Goal: Feedback & Contribution: Submit feedback/report problem

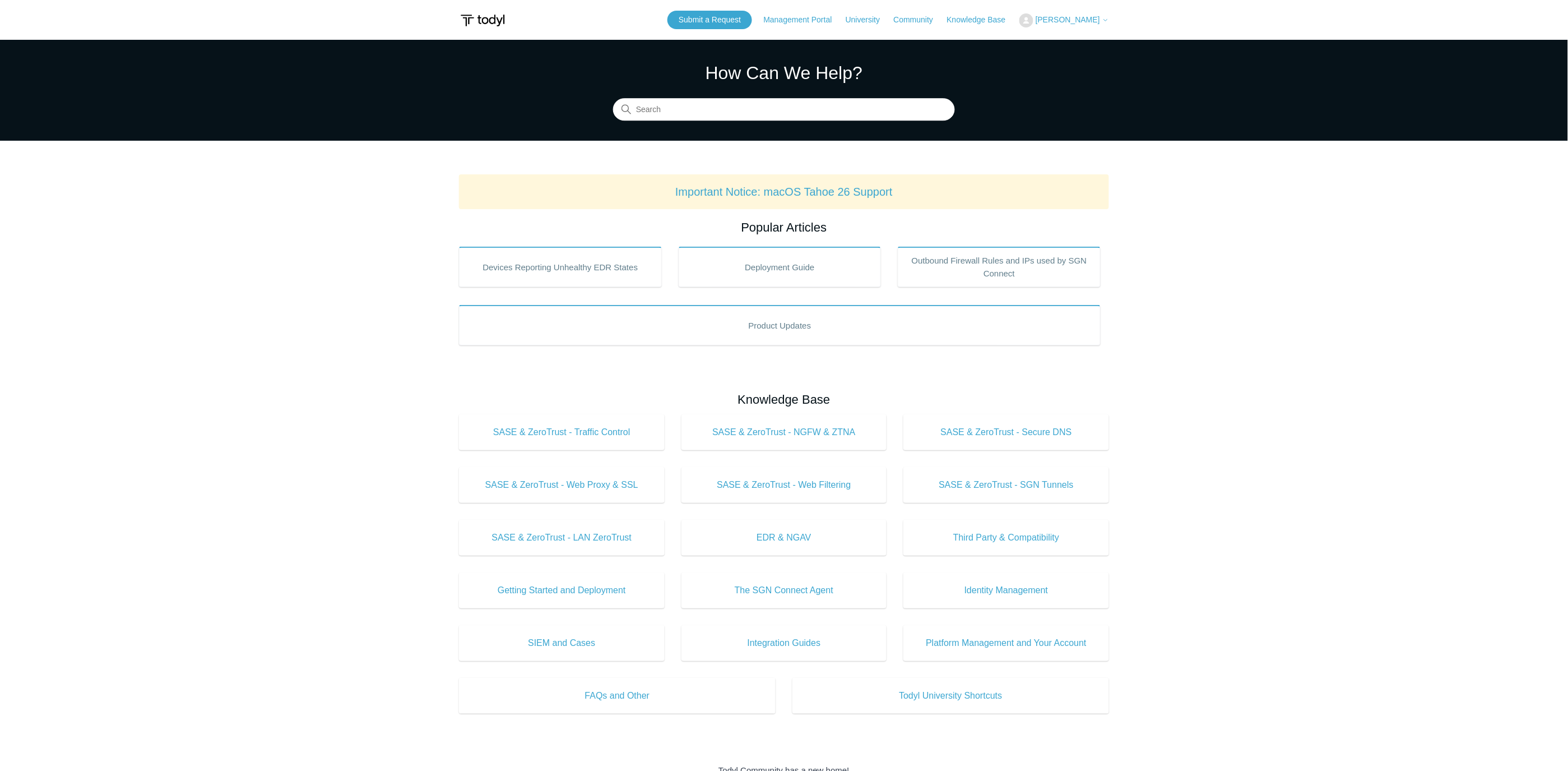
drag, startPoint x: 191, startPoint y: 389, endPoint x: 312, endPoint y: 328, distance: 135.5
click at [191, 389] on main "Todyl Support Center How Can We Help? Search Important Notice: macOS Tahoe 26 S…" at bounding box center [784, 525] width 1568 height 970
click at [991, 24] on link "Knowledge Base" at bounding box center [982, 19] width 70 height 12
click at [1080, 18] on span "[PERSON_NAME]" at bounding box center [1068, 19] width 65 height 9
click at [1079, 37] on link "My Support Requests" at bounding box center [1075, 44] width 109 height 19
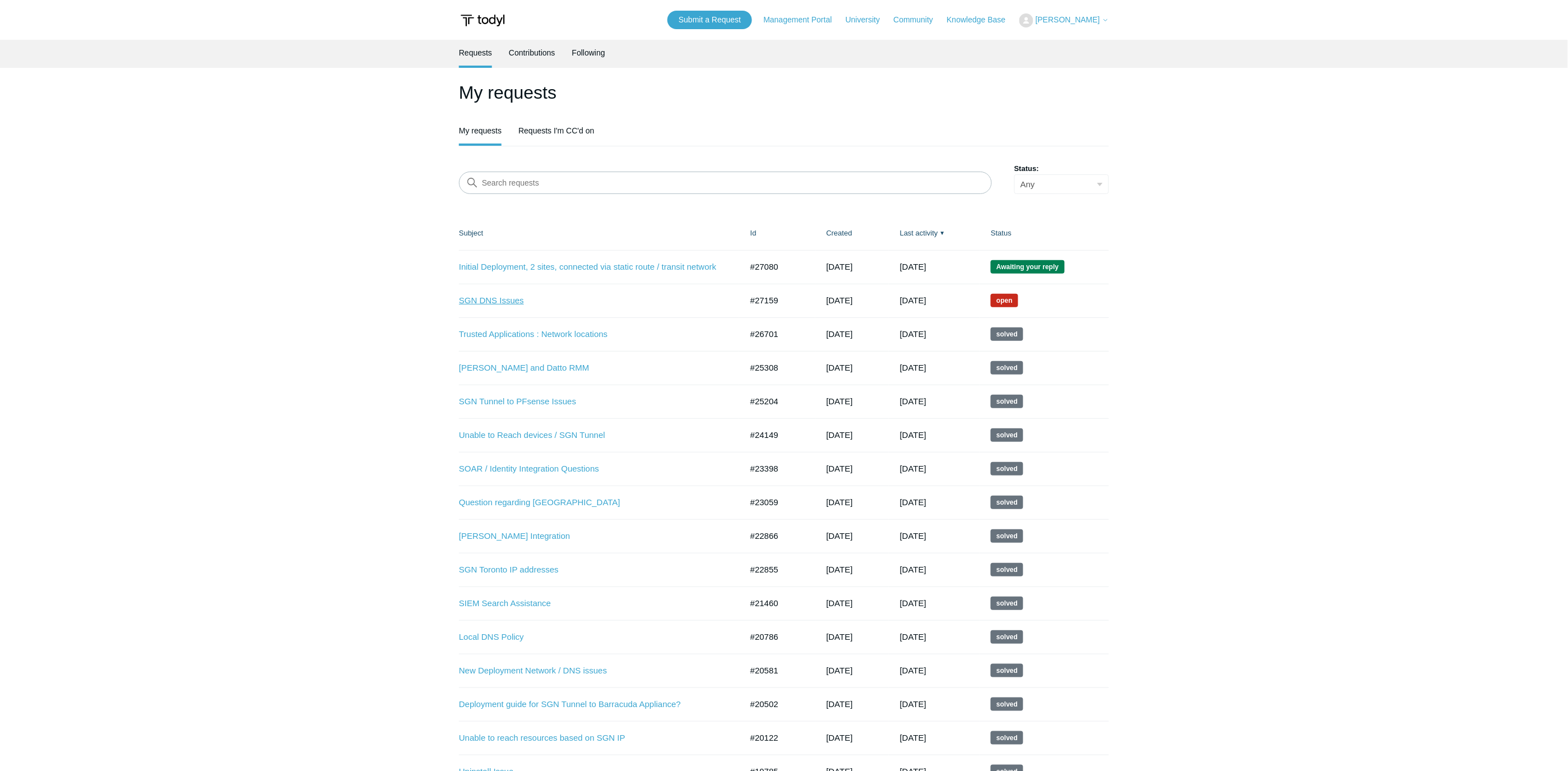
click at [505, 300] on link "SGN DNS Issues" at bounding box center [592, 301] width 266 height 13
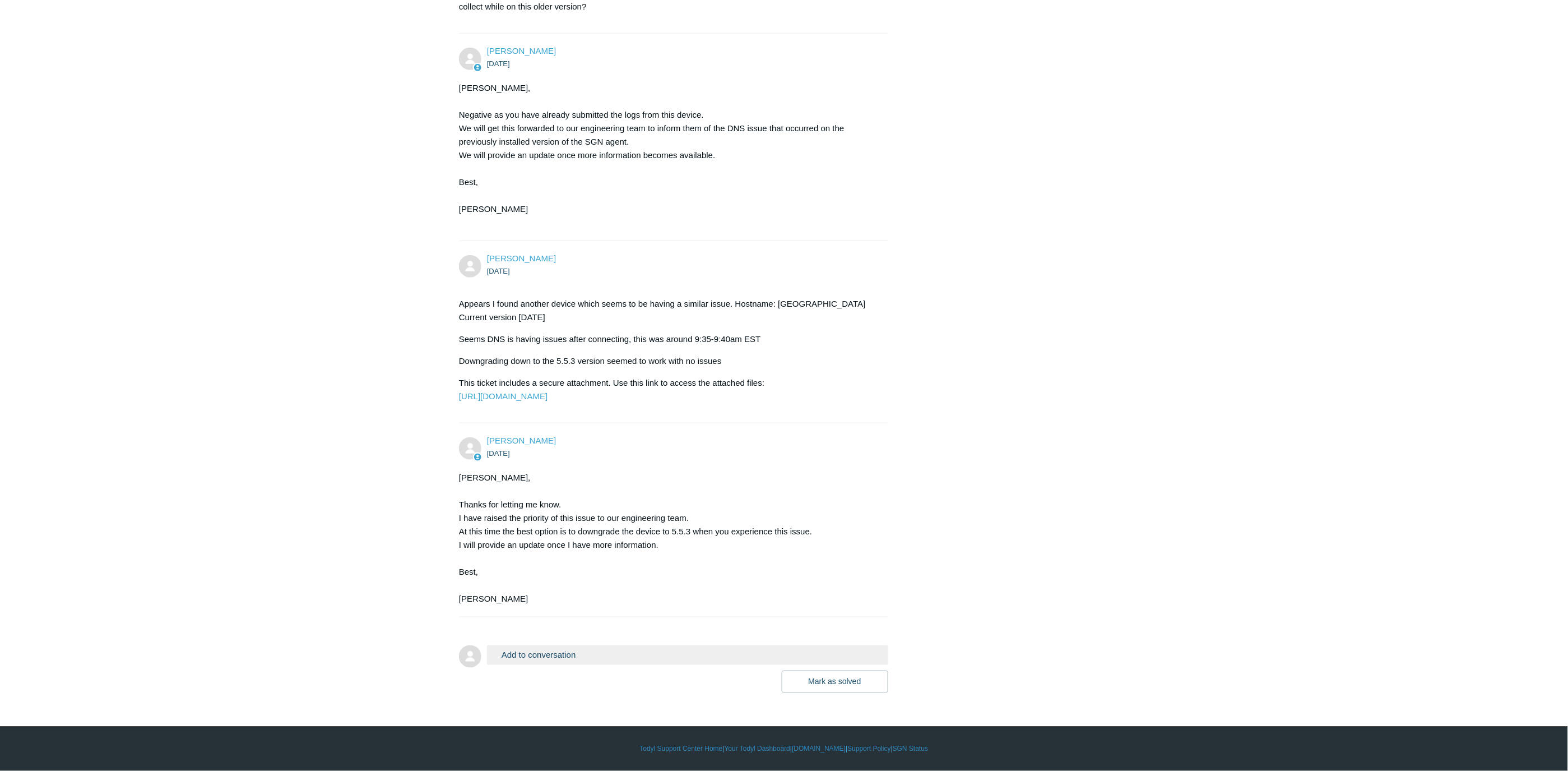
scroll to position [2144, 0]
click at [611, 665] on div "Add to conversation CC Add emails Drag files here or click to add a file Mark a…" at bounding box center [688, 669] width 402 height 48
click at [622, 658] on button "Add to conversation" at bounding box center [688, 654] width 402 height 19
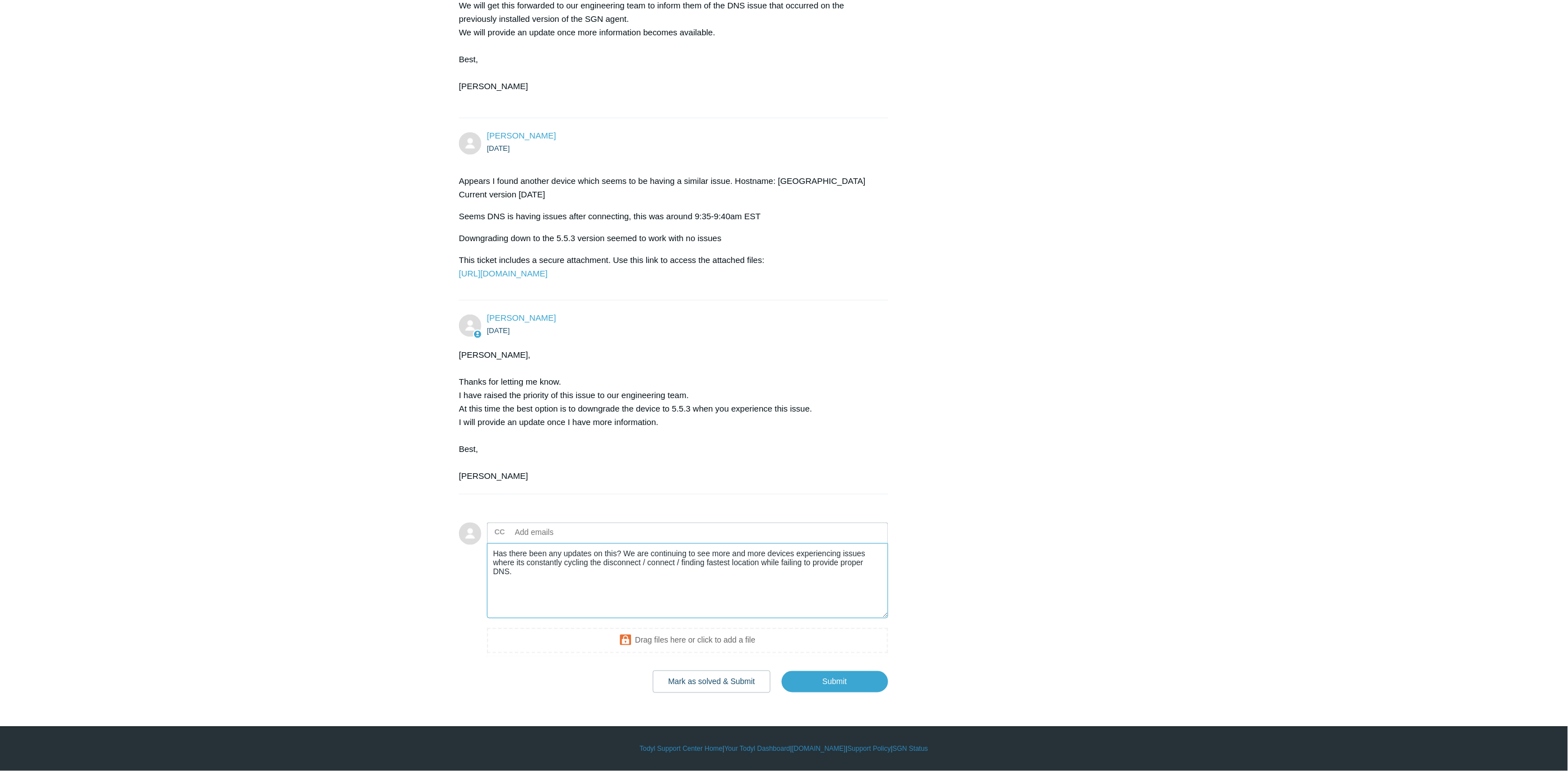
scroll to position [2267, 0]
type textarea "Has there been any updates on this? We are continuing to see more and more devi…"
click at [841, 673] on input "Submit" at bounding box center [835, 682] width 107 height 22
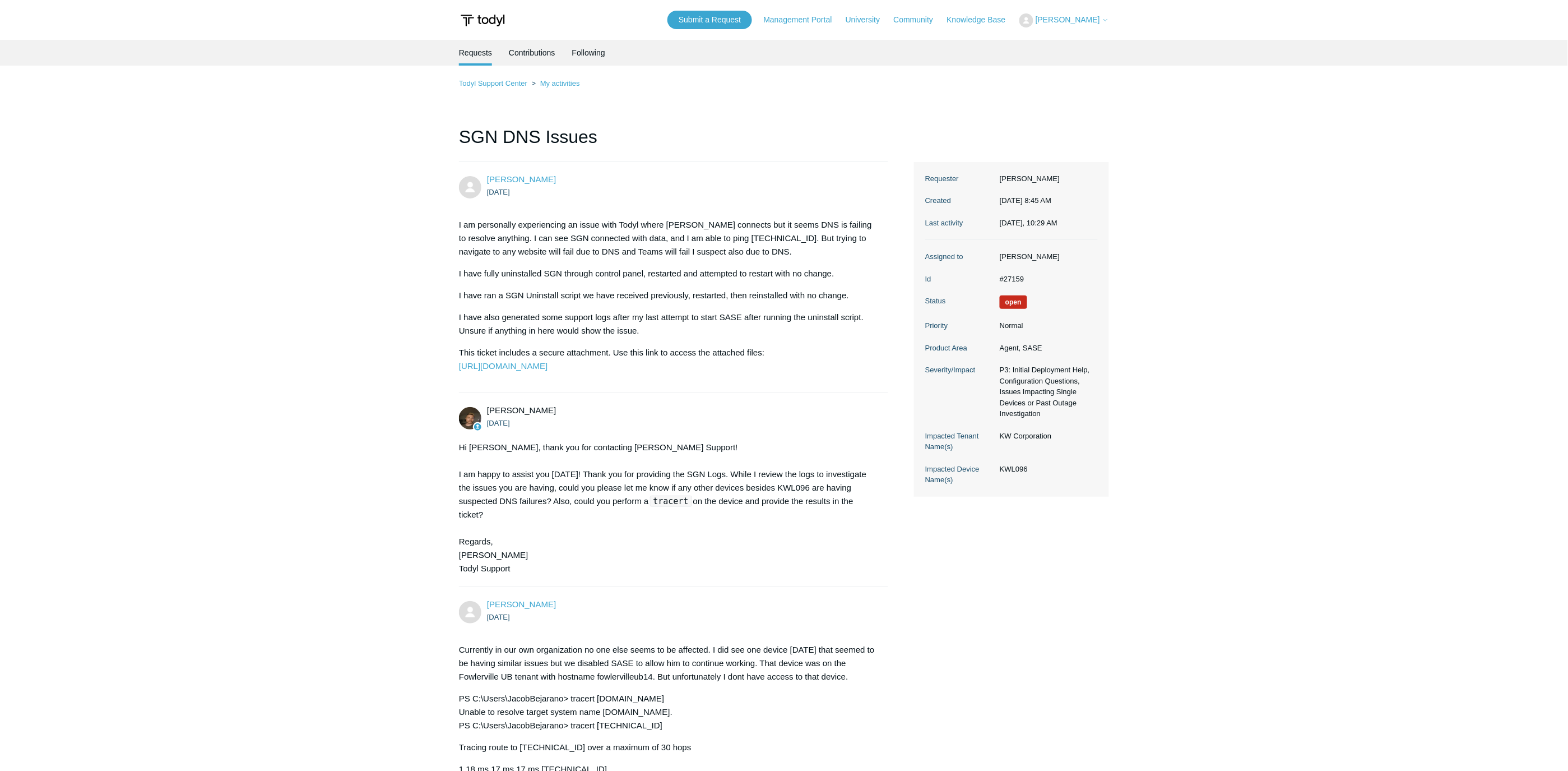
click at [1076, 14] on button "[PERSON_NAME]" at bounding box center [1064, 20] width 90 height 14
click at [999, 18] on link "Knowledge Base" at bounding box center [982, 19] width 70 height 12
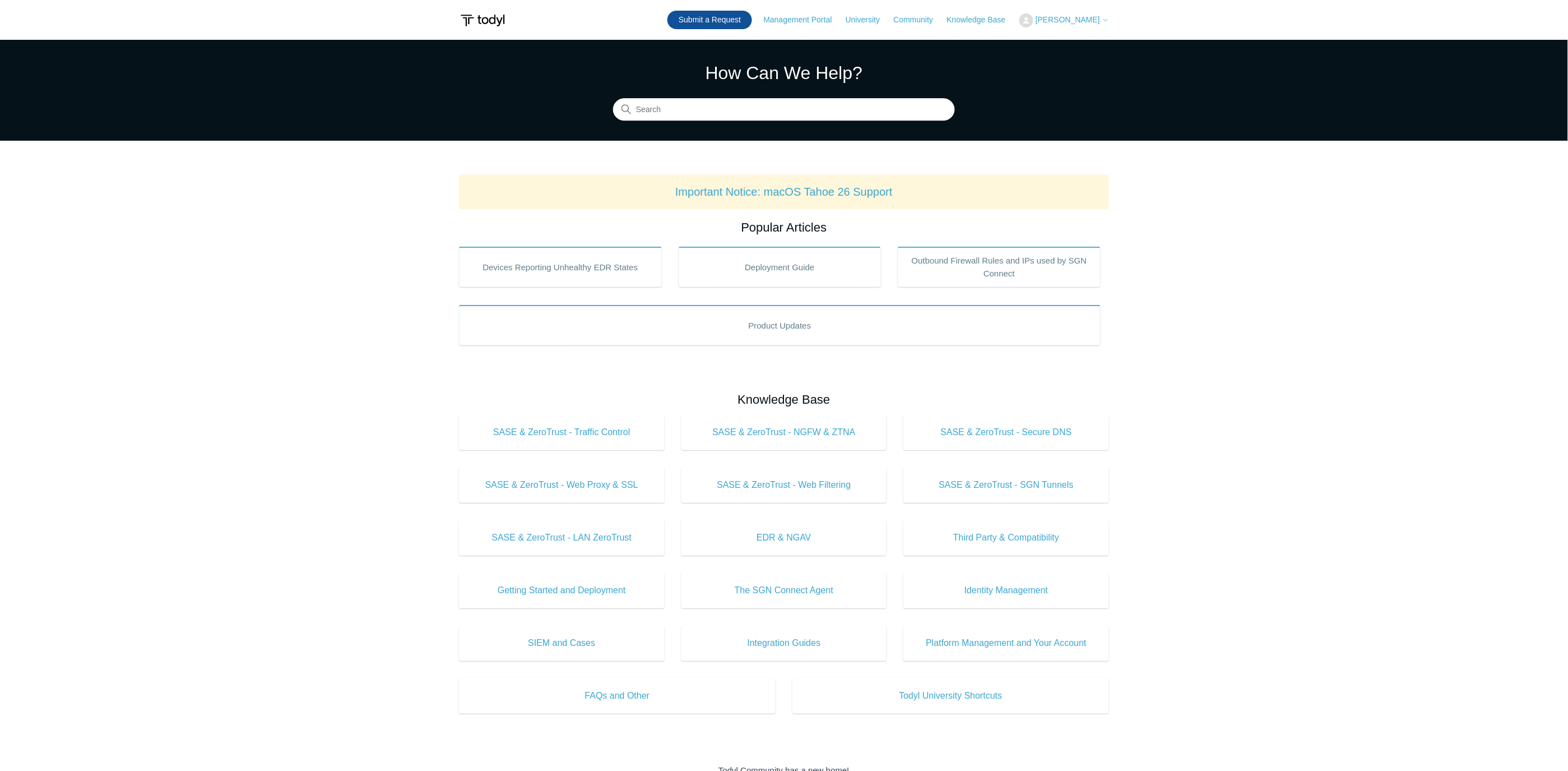
click at [744, 23] on link "Submit a Request" at bounding box center [710, 20] width 85 height 19
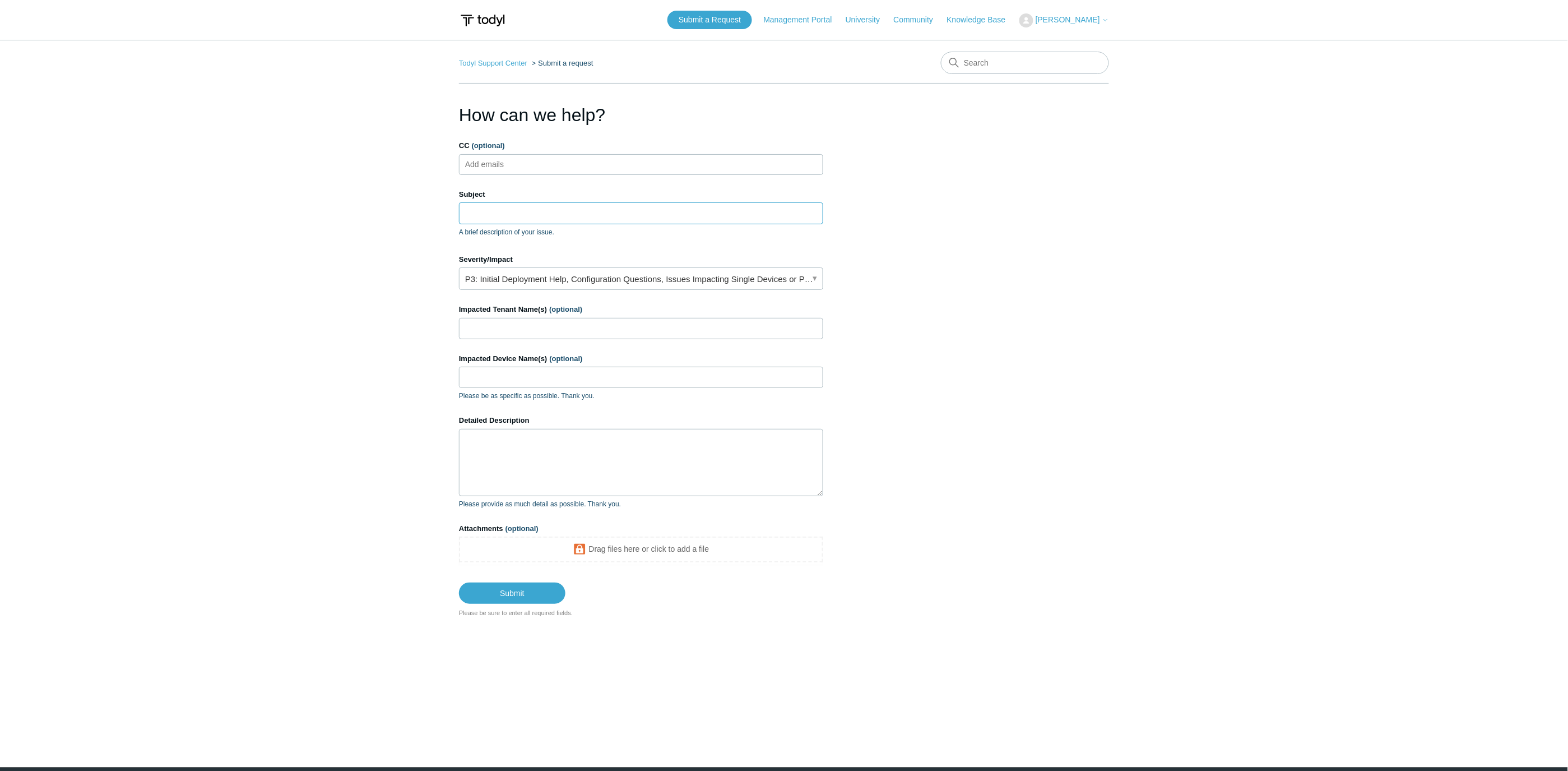
click at [518, 207] on input "Subject" at bounding box center [641, 213] width 364 height 22
type input "Todyl / Quickbooks Database Issue"
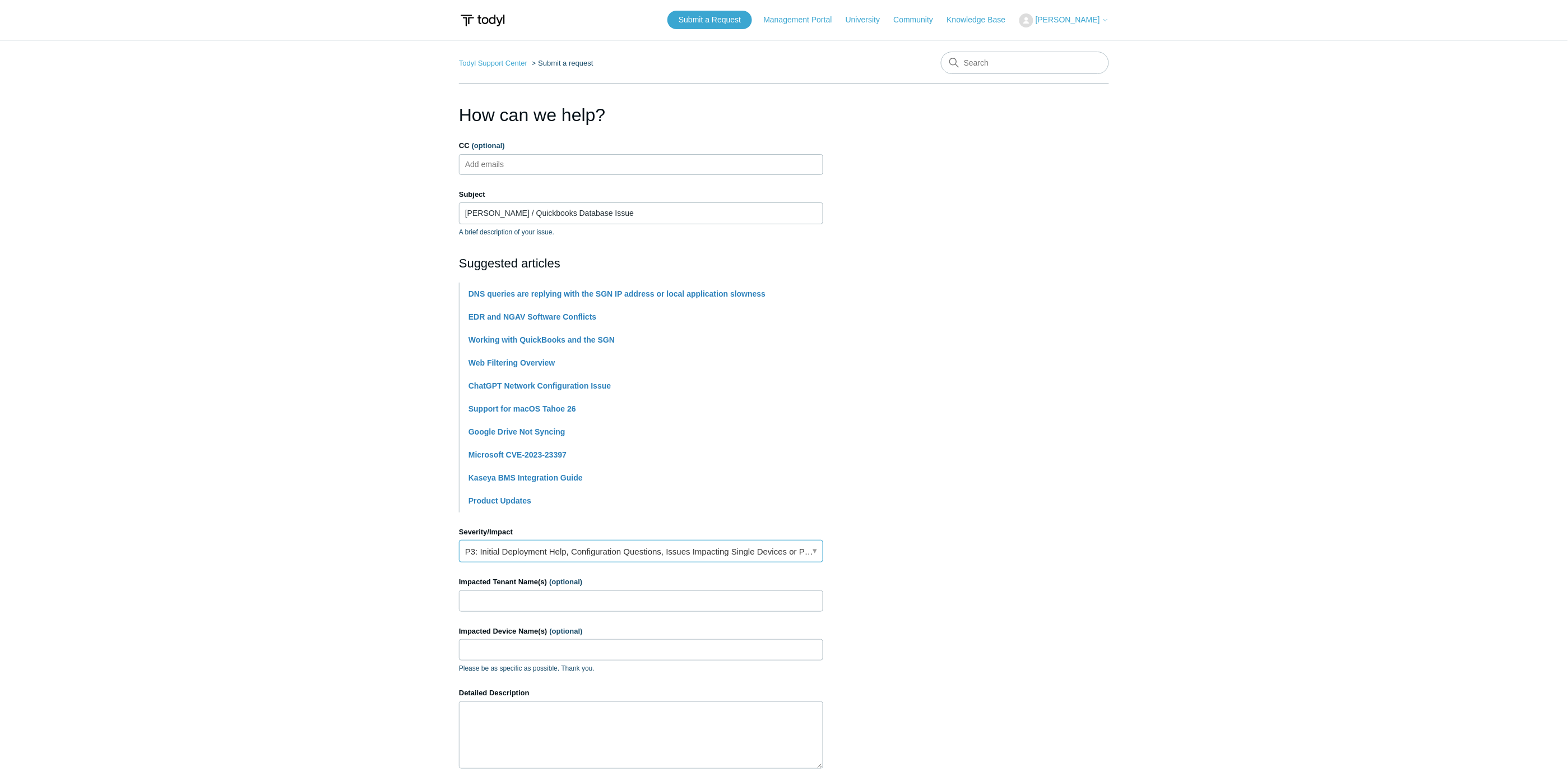
click at [658, 544] on link "P3: Initial Deployment Help, Configuration Questions, Issues Impacting Single D…" at bounding box center [641, 551] width 364 height 22
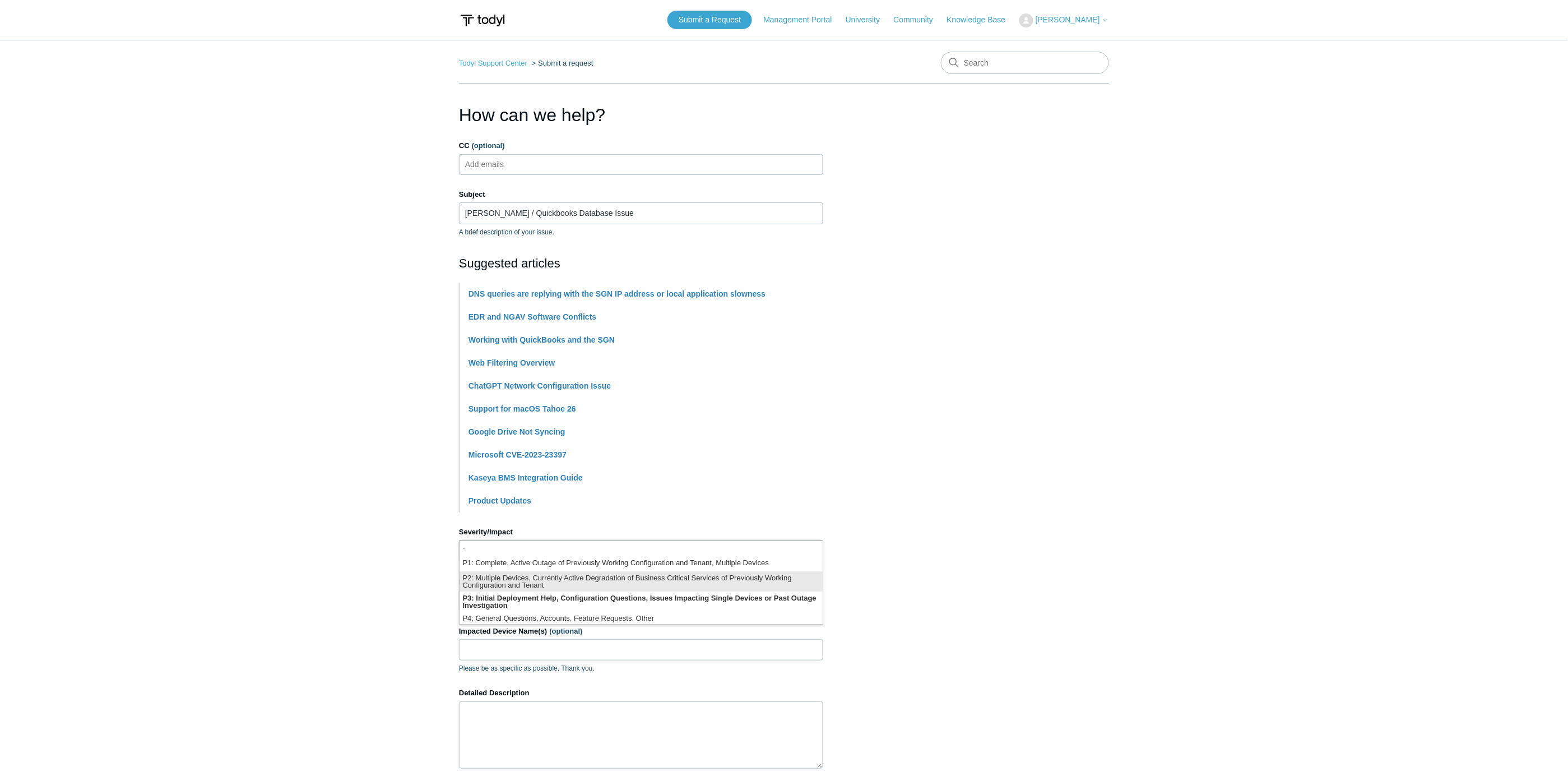
click at [775, 585] on li "P2: Multiple Devices, Currently Active Degradation of Business Critical Service…" at bounding box center [641, 582] width 363 height 20
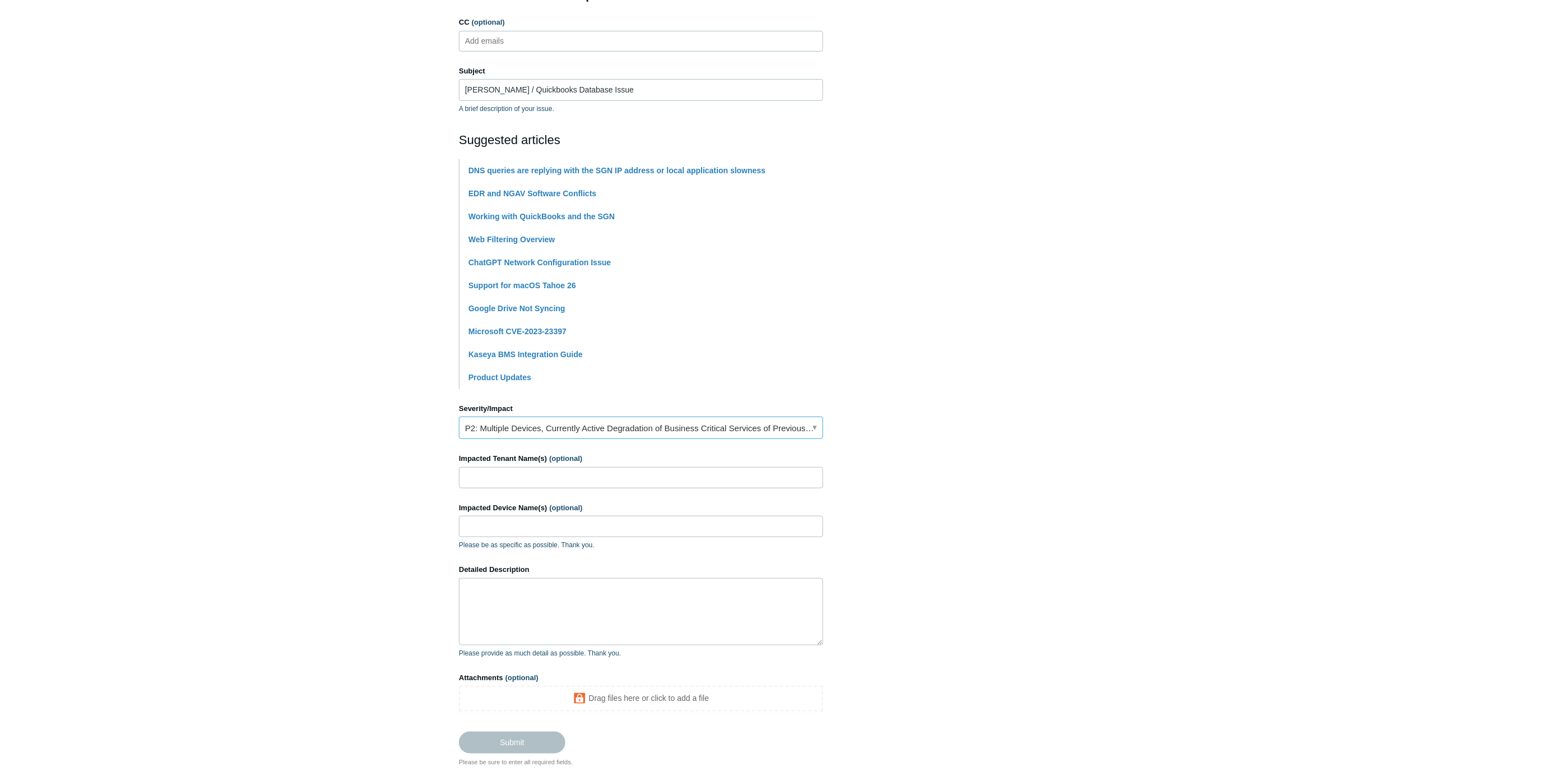
scroll to position [125, 0]
click at [679, 482] on input "Impacted Tenant Name(s) (optional)" at bounding box center [641, 477] width 364 height 22
type input "Pushman Construction"
type input "Office1 and Office2"
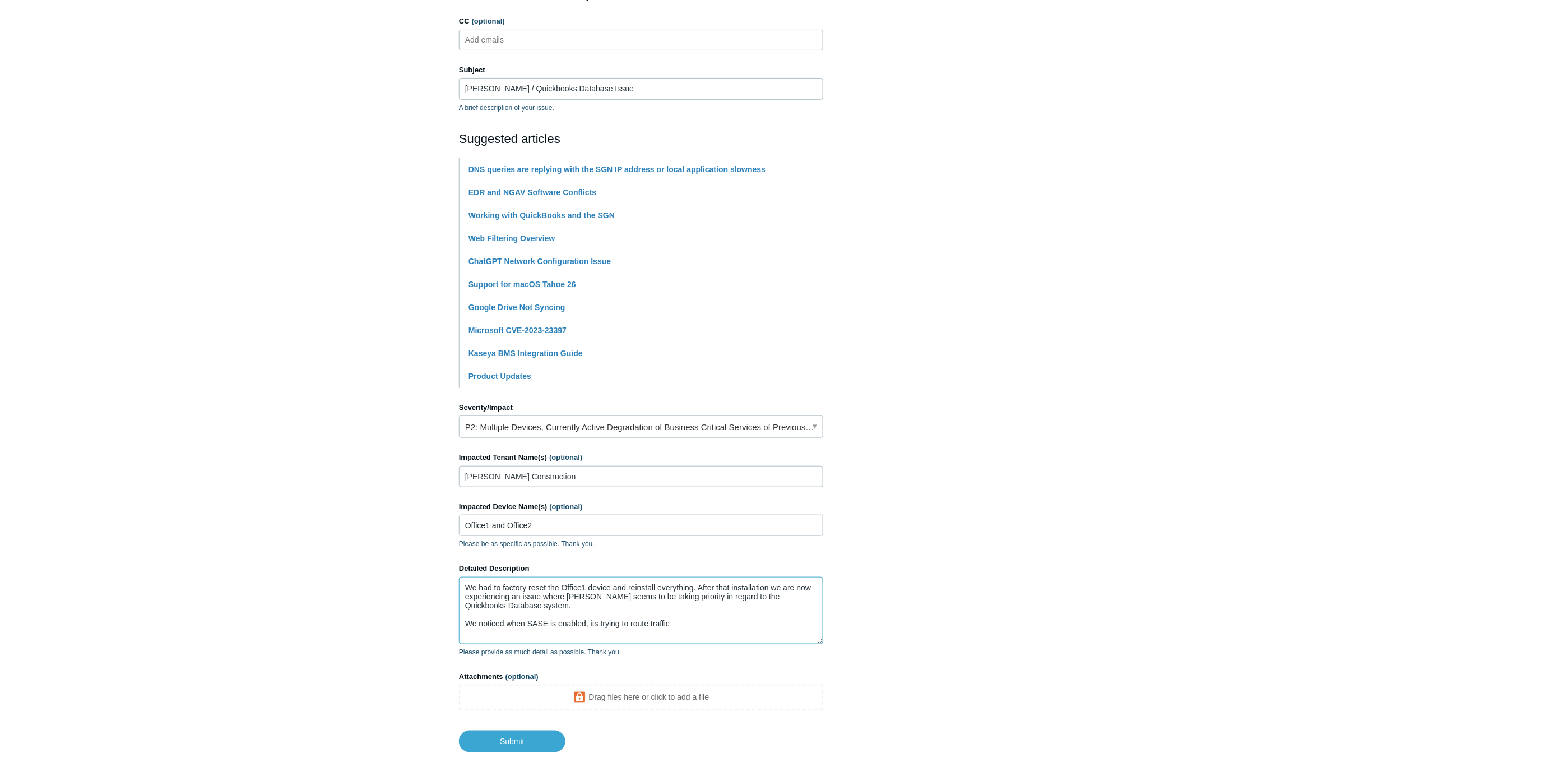
click at [590, 621] on textarea "We had to factory reset the Office1 device and reinstall everything. After that…" at bounding box center [641, 610] width 364 height 67
drag, startPoint x: 732, startPoint y: 631, endPoint x: 635, endPoint y: 631, distance: 97.0
click at [635, 631] on textarea "We had to factory reset the Office1 device and reinstall everything. After that…" at bounding box center [641, 610] width 364 height 67
click at [810, 635] on textarea "We had to factory reset the Office1 device and reinstall everything. After that…" at bounding box center [641, 610] width 364 height 67
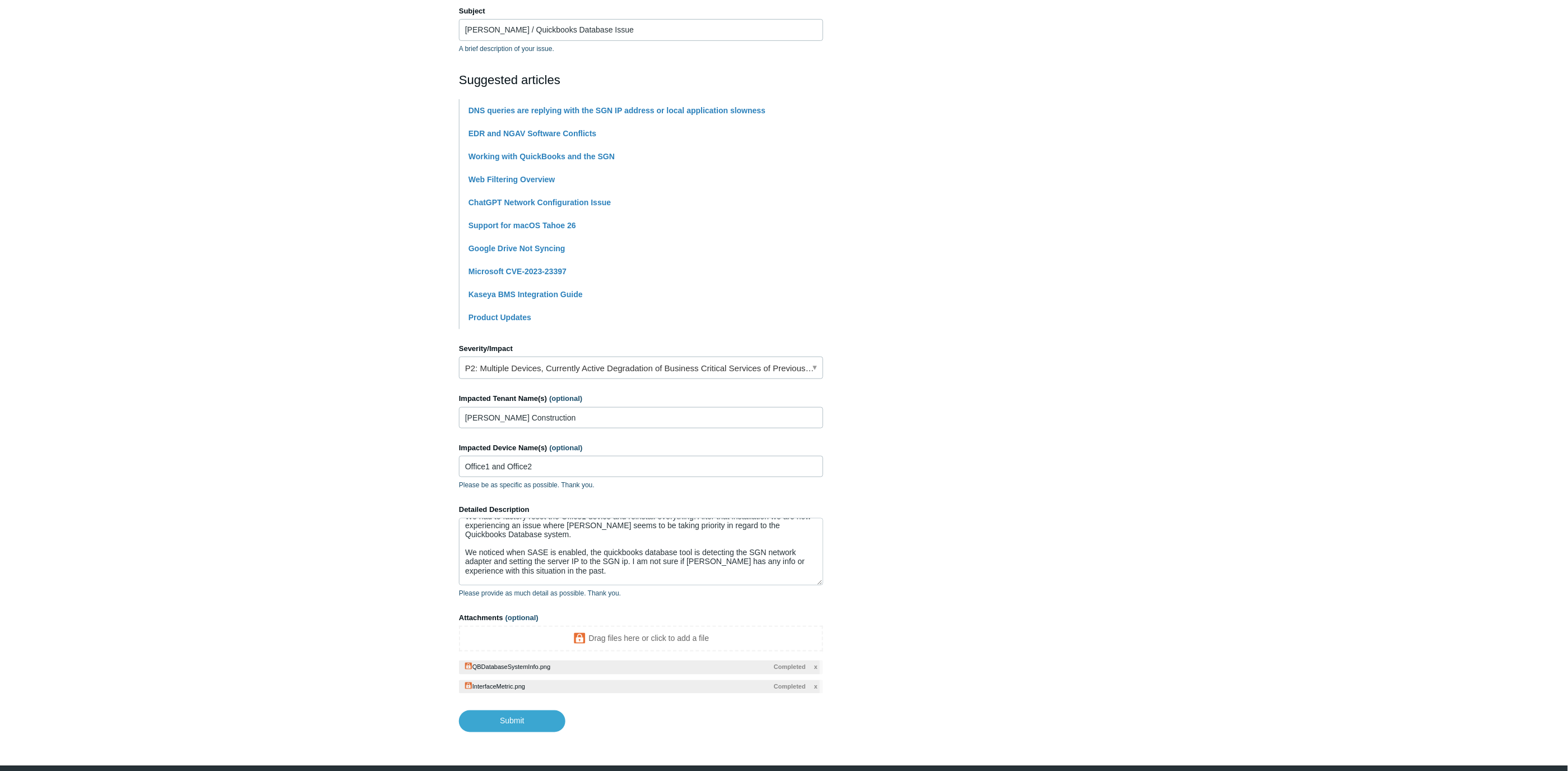
scroll to position [0, 0]
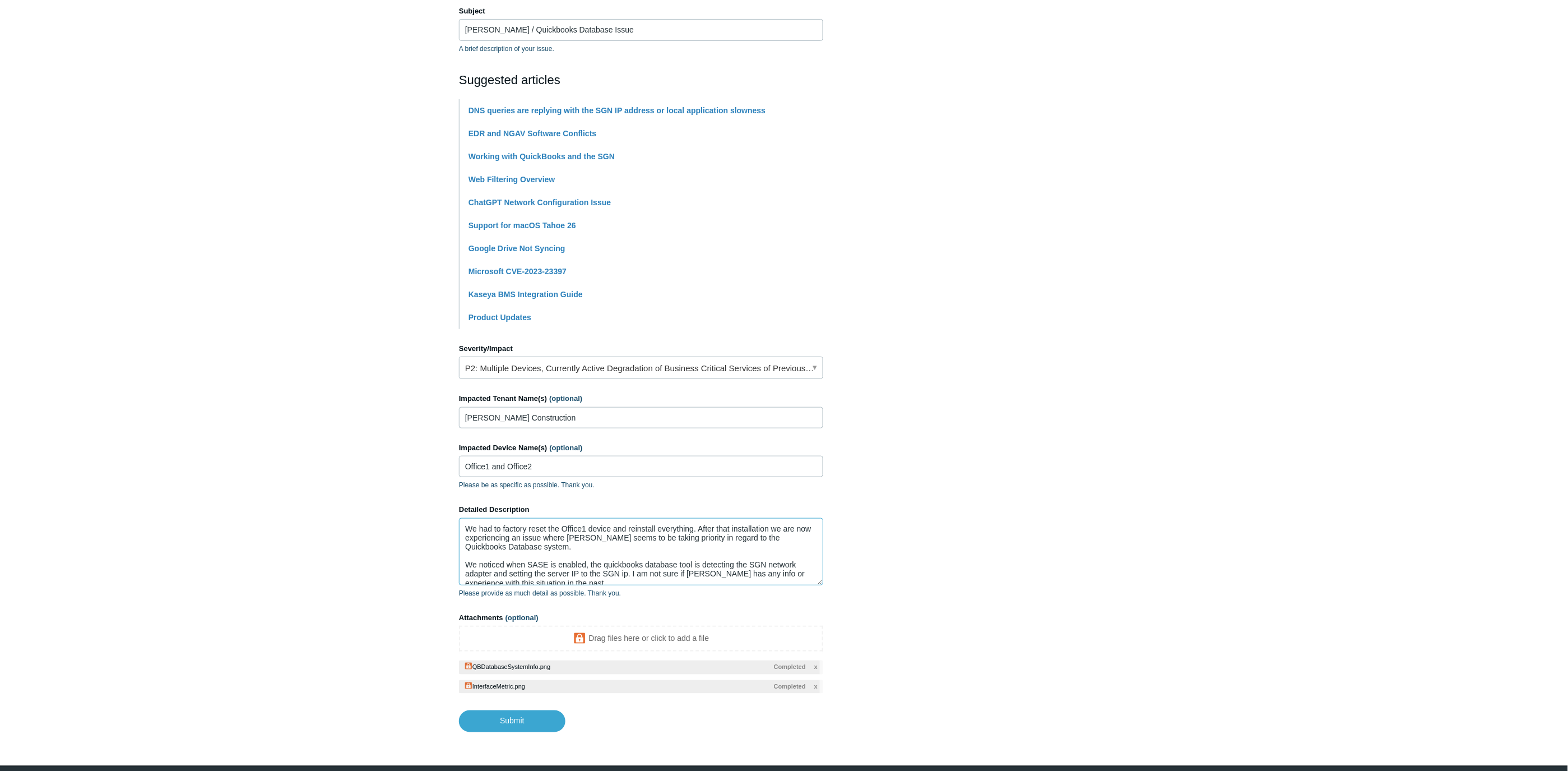
click at [594, 546] on textarea "We had to factory reset the Office1 device and reinstall everything. After that…" at bounding box center [641, 551] width 364 height 67
click at [578, 542] on textarea "We had to factory reset the Office1 device and reinstall everything. After that…" at bounding box center [641, 551] width 364 height 67
click at [574, 549] on textarea "We had to factory reset the Office1 device and reinstall everything. After that…" at bounding box center [641, 551] width 364 height 67
click at [630, 538] on textarea "We had to factory reset the Office1 device and reinstall everything. After that…" at bounding box center [641, 551] width 364 height 67
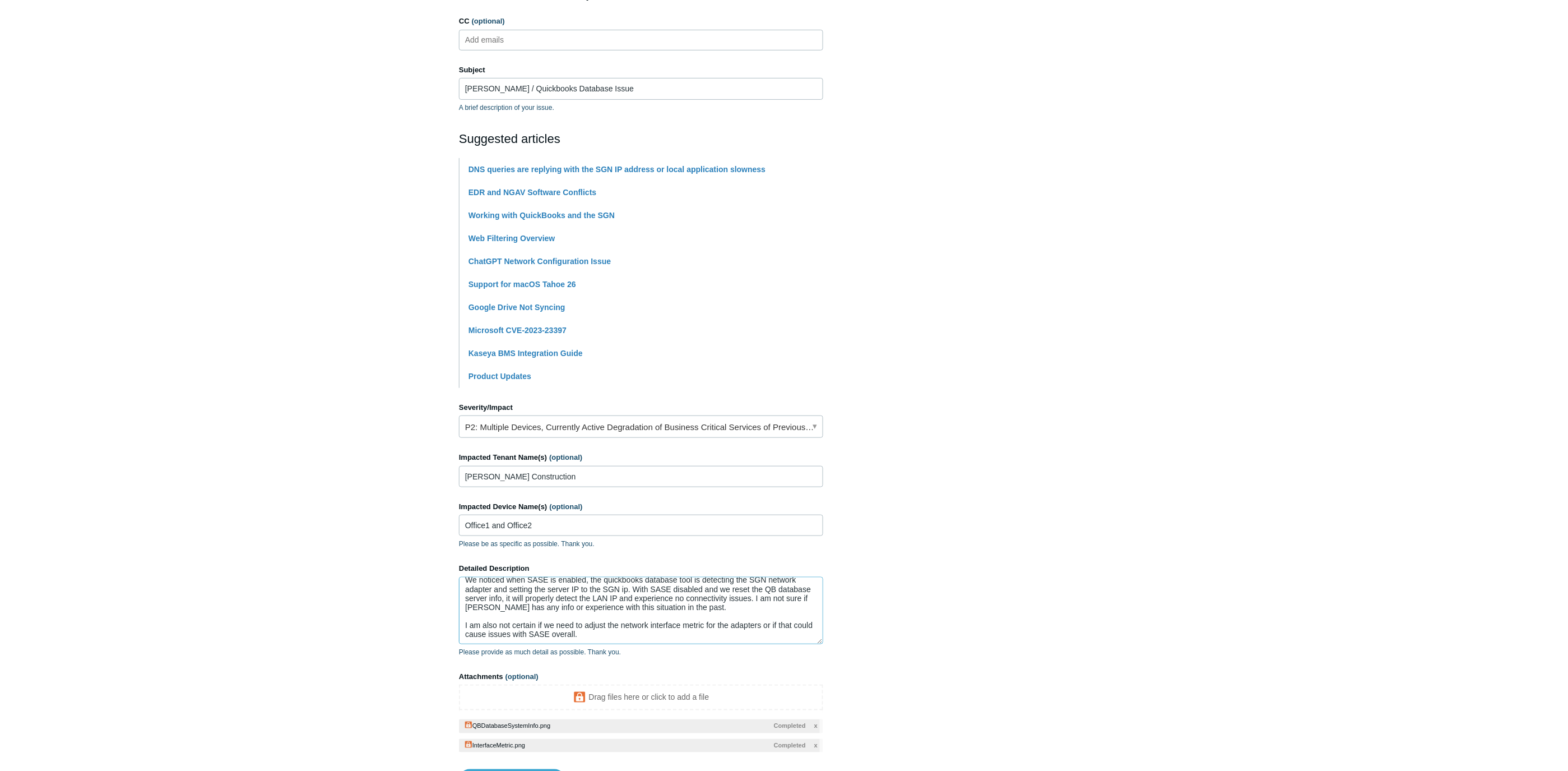
scroll to position [0, 0]
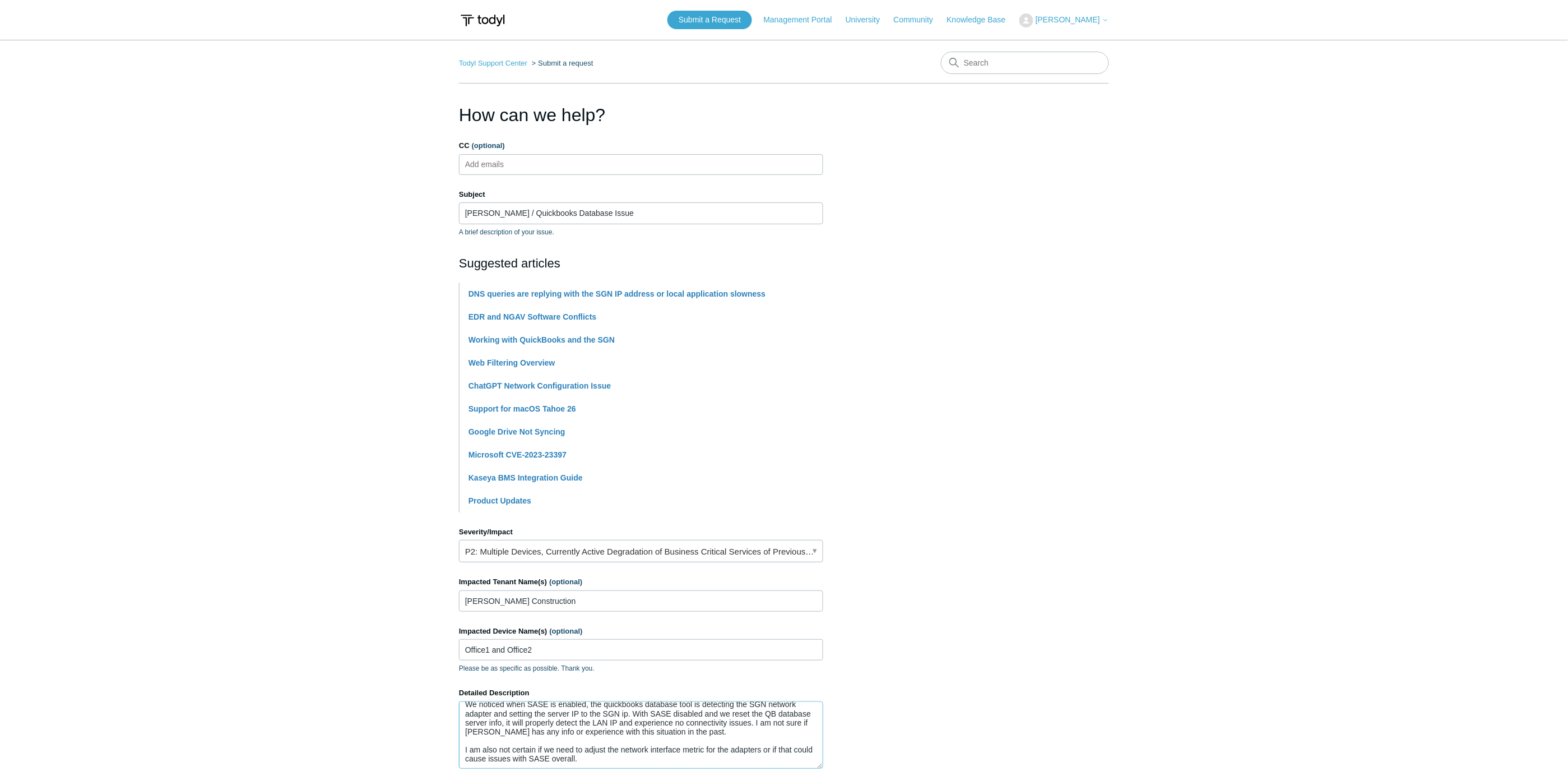
type textarea "We had to factory reset the Office1 device and reinstall everything. After that…"
click at [589, 171] on ul "Add emails" at bounding box center [641, 164] width 364 height 21
type input "i"
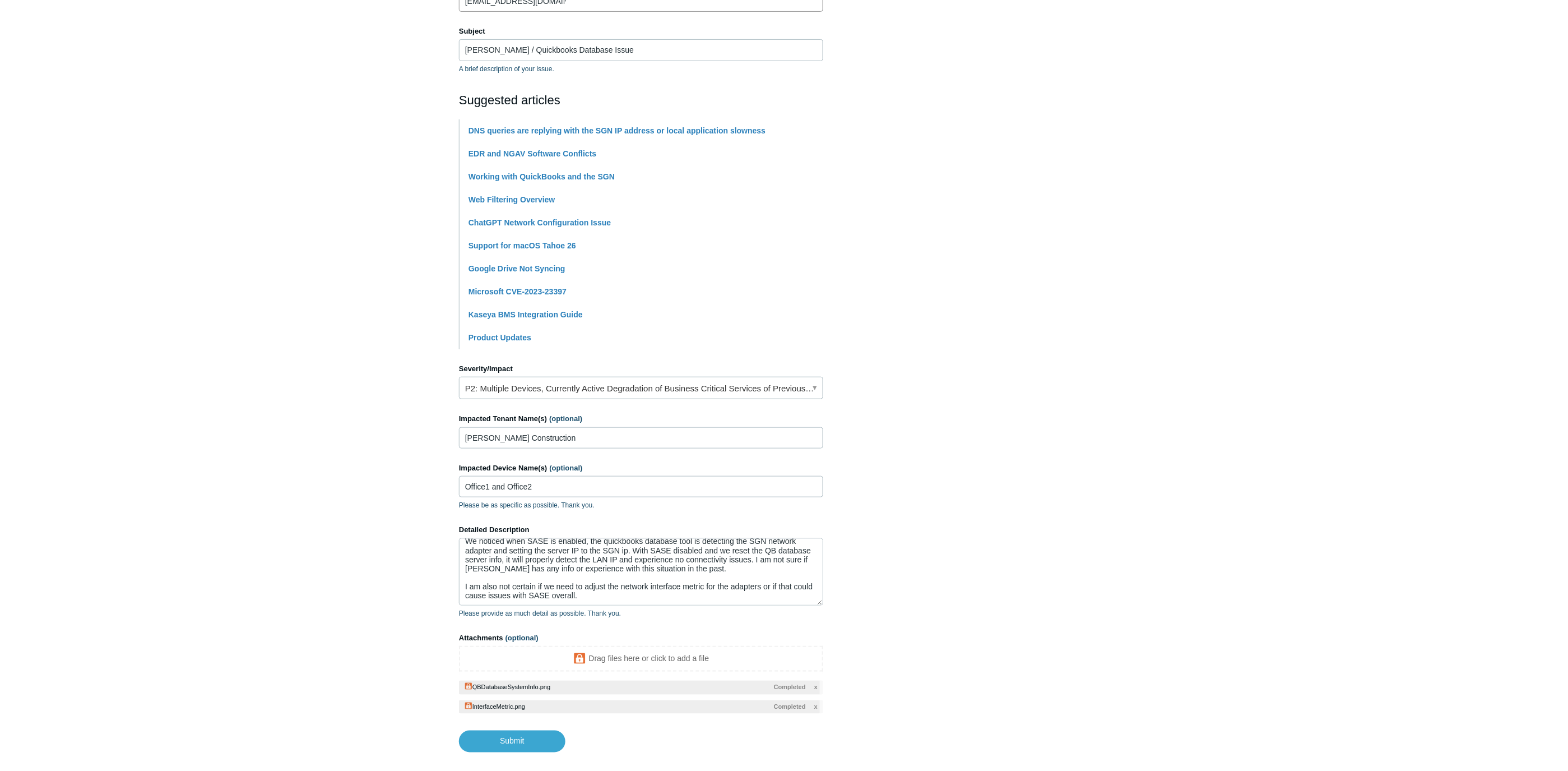
scroll to position [223, 0]
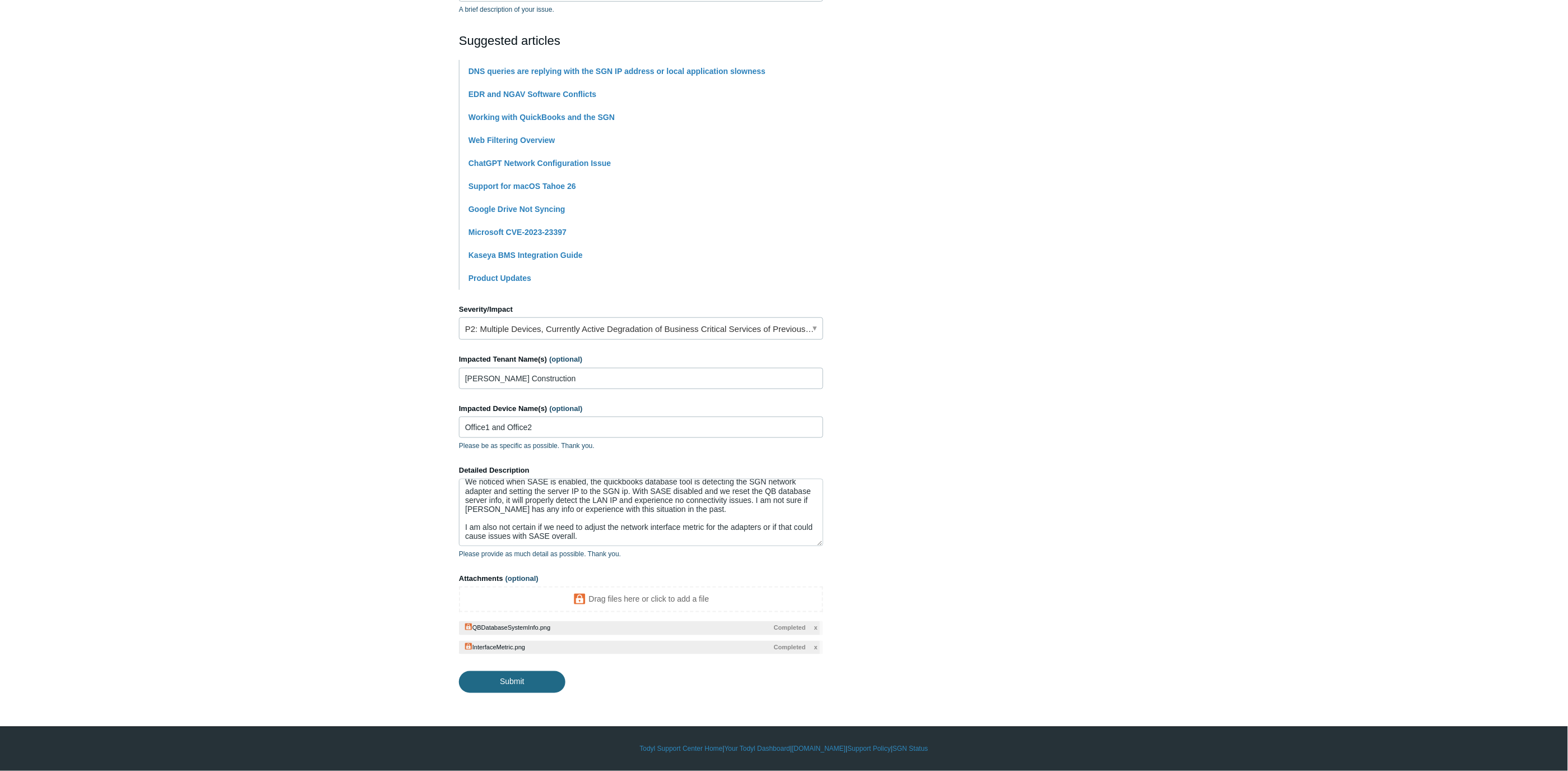
type input "support@kw-corp.com"
click at [547, 684] on input "Submit" at bounding box center [512, 682] width 107 height 22
type textarea "We had to factory reset the Office1 device and reinstall everything. After that…"
